Goal: Task Accomplishment & Management: Manage account settings

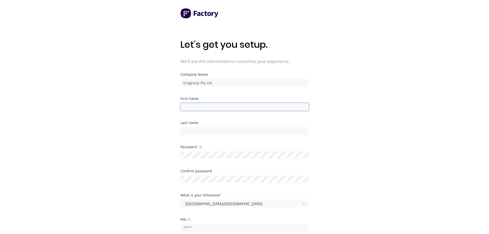
click at [205, 106] on input at bounding box center [244, 107] width 128 height 8
type input "Akram"
type input "Sulaiman"
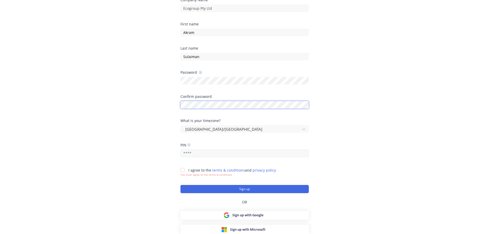
scroll to position [75, 0]
click at [194, 155] on input "text" at bounding box center [244, 153] width 128 height 8
drag, startPoint x: 195, startPoint y: 154, endPoint x: 179, endPoint y: 154, distance: 15.9
click at [179, 154] on div "Let's get you setup. We'll use this information to customise your experience. C…" at bounding box center [244, 52] width 489 height 254
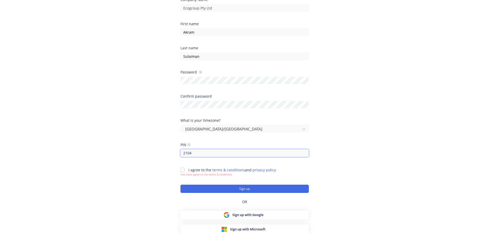
type input "2104"
click at [183, 167] on div at bounding box center [182, 169] width 10 height 10
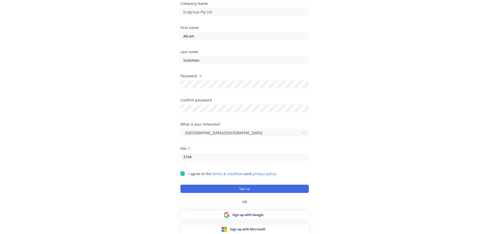
scroll to position [71, 0]
click at [215, 186] on button "Sign up" at bounding box center [244, 188] width 128 height 8
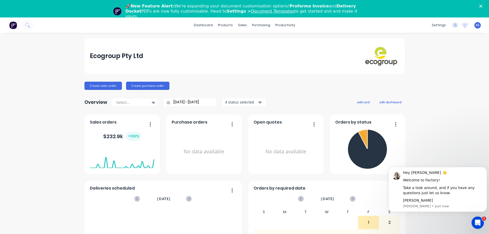
click at [453, 116] on div "Ecogroup Pty Ltd Create sales order Create purchase order Overview Select... 25…" at bounding box center [244, 172] width 489 height 268
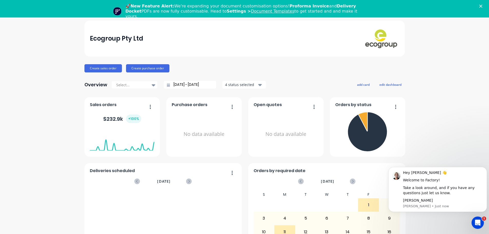
click at [482, 6] on icon "Close" at bounding box center [480, 6] width 3 height 3
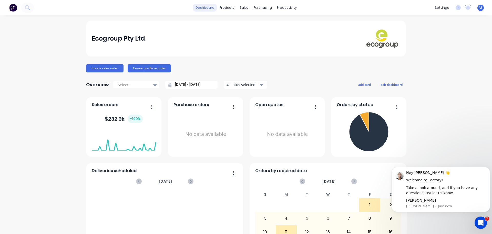
click at [205, 9] on link "dashboard" at bounding box center [205, 8] width 24 height 8
click at [479, 10] on span "AS" at bounding box center [481, 7] width 4 height 5
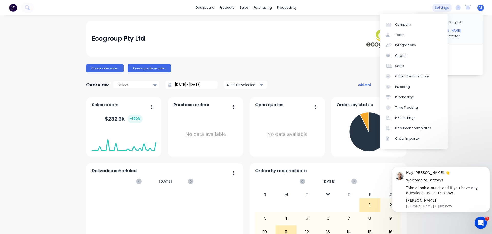
click at [440, 9] on div "settings" at bounding box center [442, 8] width 19 height 8
click at [398, 37] on div "Team" at bounding box center [399, 35] width 9 height 5
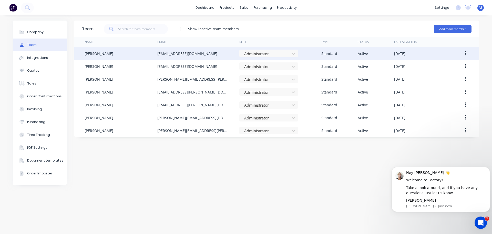
click at [466, 53] on icon "button" at bounding box center [465, 53] width 1 height 5
click at [438, 85] on div "Delete" at bounding box center [447, 87] width 39 height 7
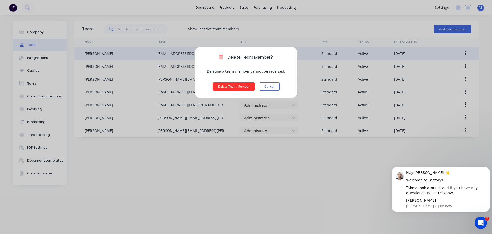
click at [229, 86] on button "Delete Team Member" at bounding box center [234, 86] width 42 height 8
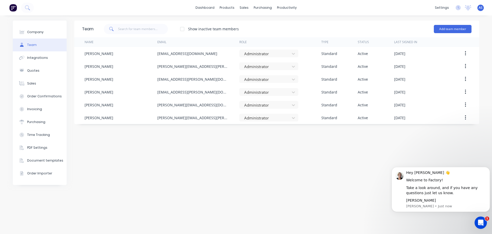
click at [223, 171] on div "Team Show inactive team members Add team member Name Email Role Type Status Las…" at bounding box center [276, 125] width 405 height 208
click at [486, 224] on div "Open Intercom Messenger" at bounding box center [480, 221] width 17 height 17
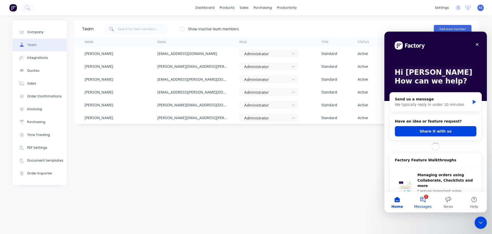
click at [424, 200] on button "1 Messages" at bounding box center [423, 202] width 26 height 21
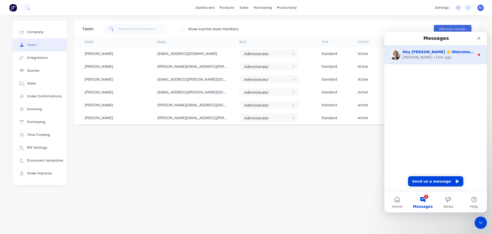
click at [459, 54] on div "Hey Akram 👋 Welcome to Factory! Take a look around, and if you have any questio…" at bounding box center [439, 51] width 72 height 5
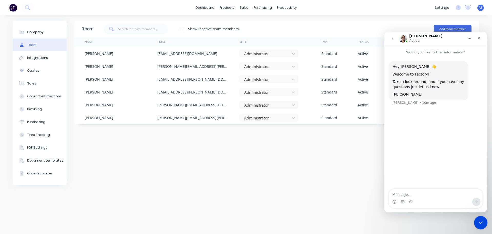
click at [480, 223] on icon "Close Intercom Messenger" at bounding box center [480, 222] width 6 height 6
